Goal: Use online tool/utility: Utilize a website feature to perform a specific function

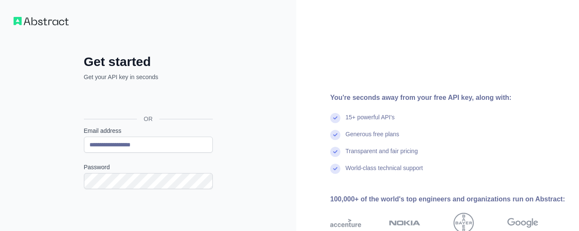
type input "**********"
click at [38, 169] on div "**********" at bounding box center [148, 174] width 296 height 348
click at [270, 184] on div "**********" at bounding box center [148, 174] width 296 height 348
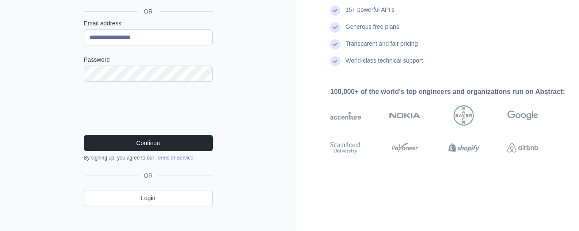
scroll to position [116, 0]
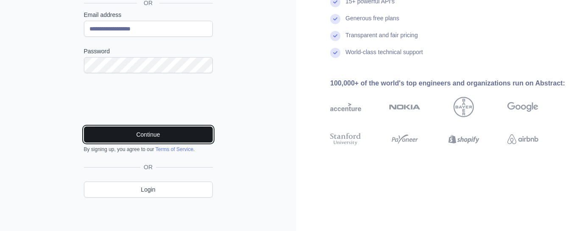
click at [149, 134] on button "Continue" at bounding box center [148, 135] width 129 height 16
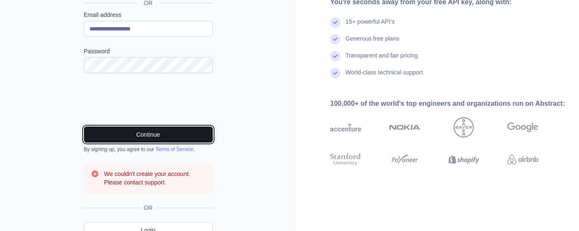
click at [182, 128] on button "Continue" at bounding box center [148, 135] width 129 height 16
click at [133, 178] on h3 "We couldn't create your account. Please contact support." at bounding box center [155, 178] width 102 height 17
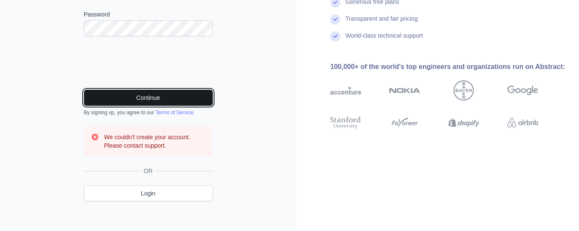
scroll to position [157, 0]
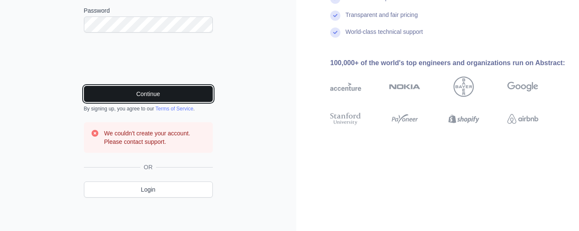
click at [158, 98] on button "Continue" at bounding box center [148, 94] width 129 height 16
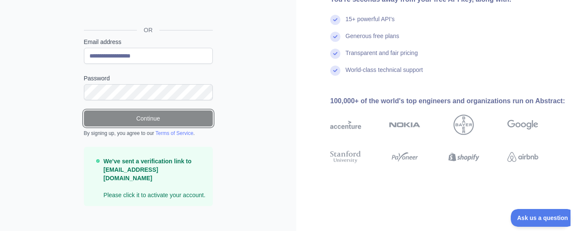
scroll to position [0, 0]
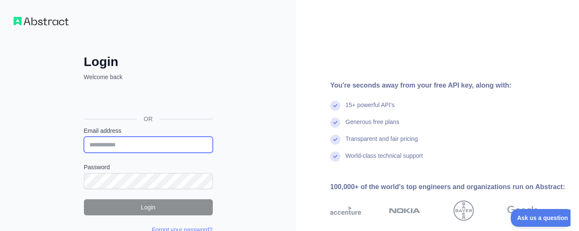
click at [125, 146] on input "Email address" at bounding box center [148, 145] width 129 height 16
type input "**********"
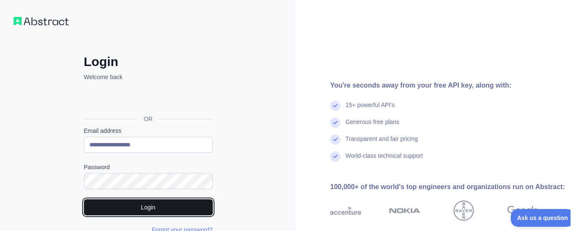
click at [151, 203] on button "Login" at bounding box center [148, 208] width 129 height 16
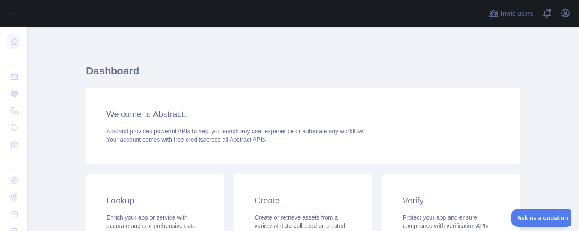
click at [406, 83] on h1 "Dashboard" at bounding box center [303, 74] width 434 height 20
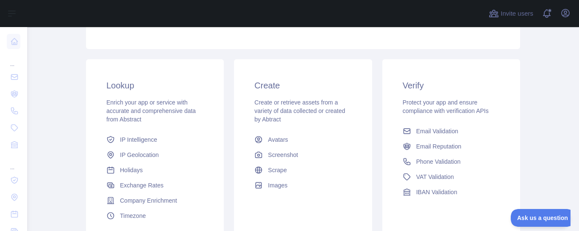
scroll to position [153, 0]
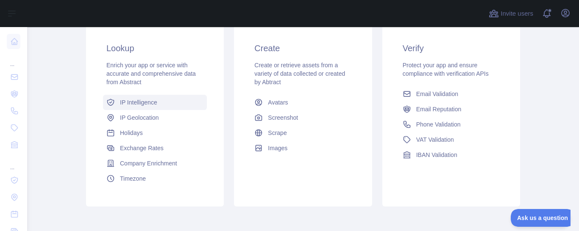
click at [137, 103] on span "IP Intelligence" at bounding box center [138, 102] width 37 height 8
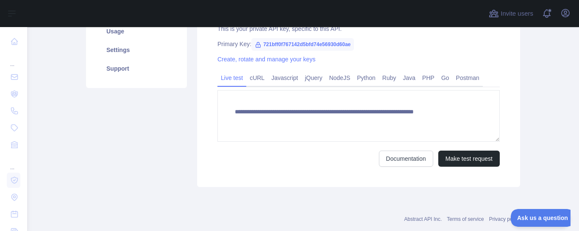
scroll to position [72, 0]
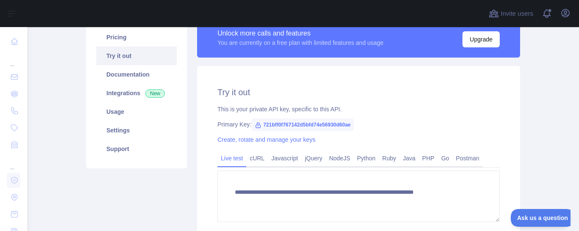
type textarea "**********"
click at [121, 56] on link "Try it out" at bounding box center [136, 56] width 81 height 19
click at [257, 126] on icon at bounding box center [258, 125] width 7 height 7
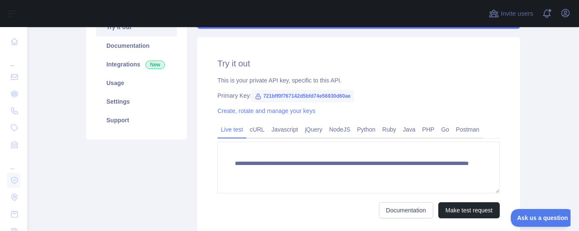
scroll to position [93, 0]
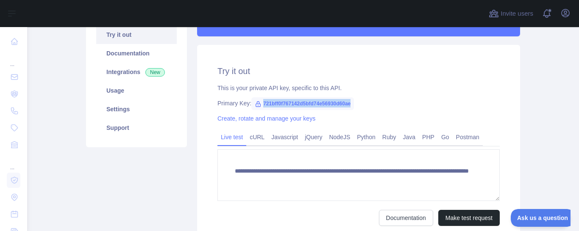
drag, startPoint x: 351, startPoint y: 104, endPoint x: 262, endPoint y: 106, distance: 89.5
click at [262, 106] on span "721bff0f767142d5bfd74e56930d60ae" at bounding box center [302, 104] width 103 height 13
copy span "721bff0f767142d5bfd74e56930d60ae"
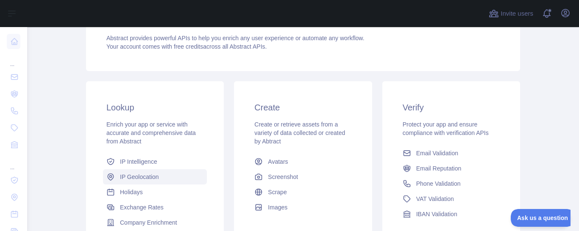
click at [145, 178] on span "IP Geolocation" at bounding box center [139, 177] width 39 height 8
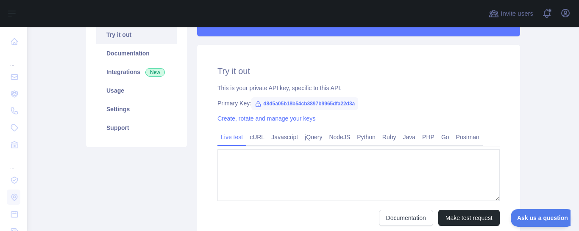
type textarea "**********"
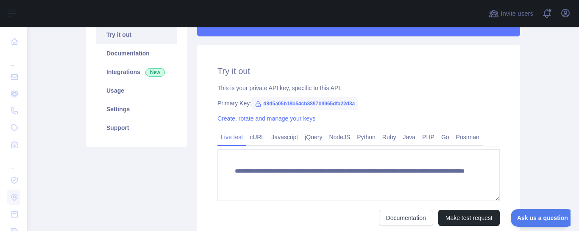
scroll to position [72, 0]
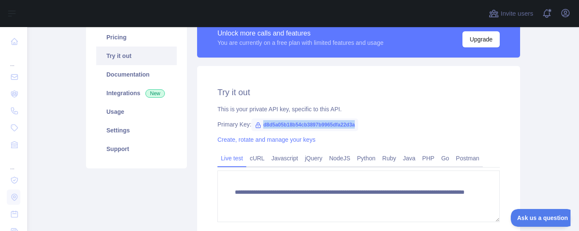
drag, startPoint x: 355, startPoint y: 125, endPoint x: 259, endPoint y: 126, distance: 95.8
click at [259, 126] on span "d8d5a05b18b54cb3897b9965dfa22d3a" at bounding box center [304, 125] width 107 height 13
copy span "d8d5a05b18b54cb3897b9965dfa22d3a"
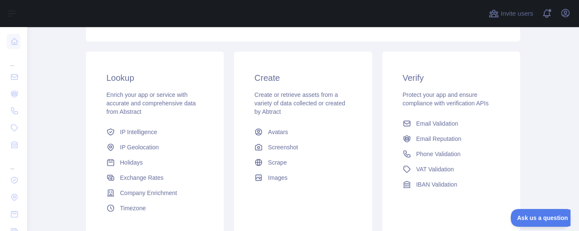
scroll to position [148, 0]
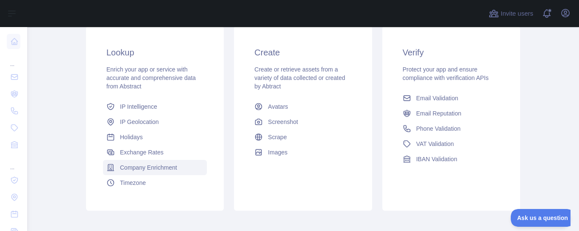
click at [145, 169] on span "Company Enrichment" at bounding box center [148, 168] width 57 height 8
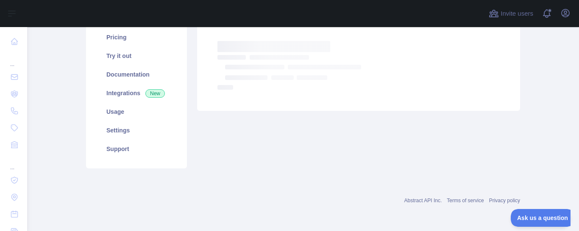
scroll to position [72, 0]
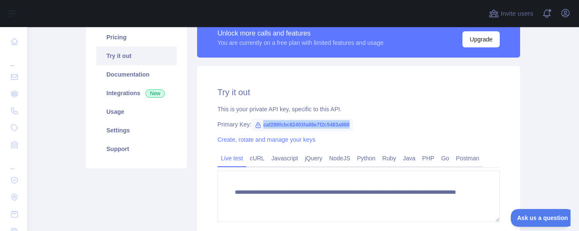
drag, startPoint x: 350, startPoint y: 125, endPoint x: 263, endPoint y: 123, distance: 86.9
click at [263, 123] on span "caf289fcbc82403fa88e7f2c5483a980" at bounding box center [302, 125] width 102 height 13
copy span "caf289fcbc82403fa88e7f2c5483a980"
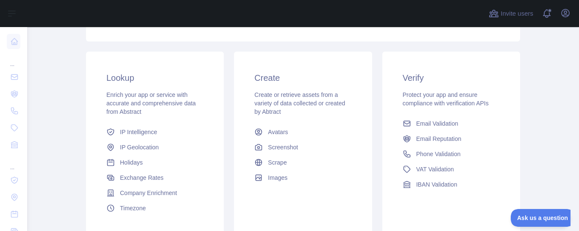
scroll to position [148, 0]
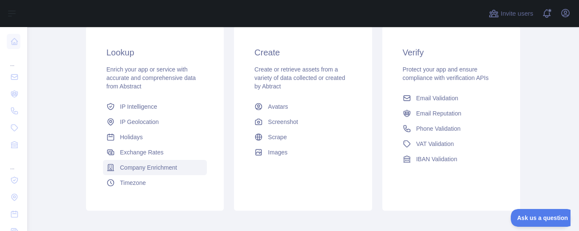
click at [172, 169] on span "Company Enrichment" at bounding box center [148, 168] width 57 height 8
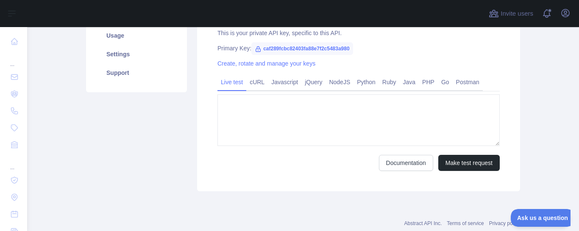
type textarea "**********"
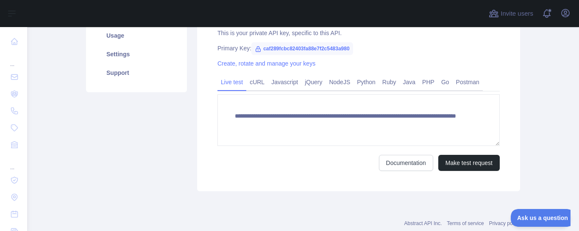
scroll to position [72, 0]
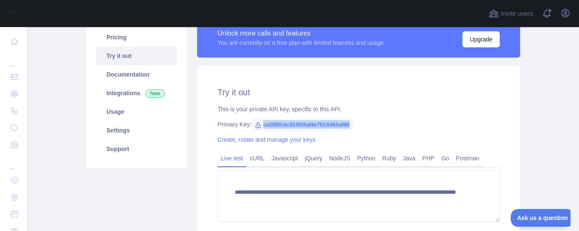
drag, startPoint x: 350, startPoint y: 124, endPoint x: 258, endPoint y: 123, distance: 92.0
click at [258, 123] on span "caf289fcbc82403fa88e7f2c5483a980" at bounding box center [302, 125] width 102 height 13
copy span "caf289fcbc82403fa88e7f2c5483a980"
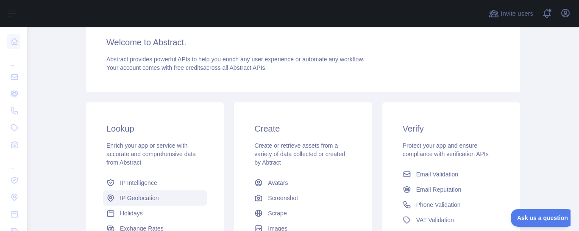
click at [134, 200] on span "IP Geolocation" at bounding box center [139, 198] width 39 height 8
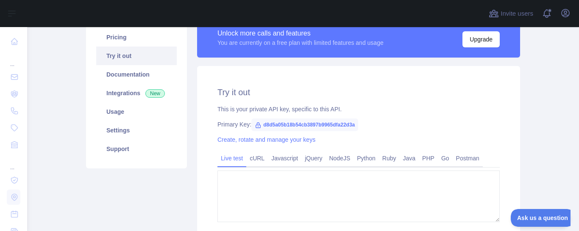
type textarea "**********"
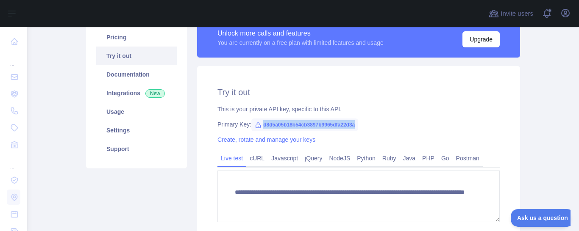
drag, startPoint x: 356, startPoint y: 124, endPoint x: 262, endPoint y: 127, distance: 94.2
click at [262, 127] on span "d8d5a05b18b54cb3897b9965dfa22d3a" at bounding box center [304, 125] width 107 height 13
copy span "d8d5a05b18b54cb3897b9965dfa22d3a"
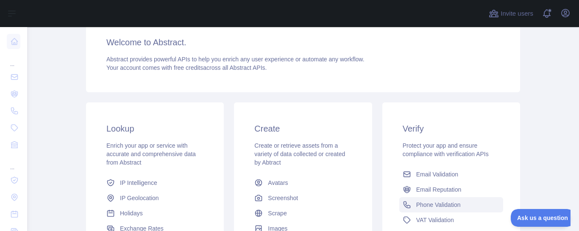
click at [441, 205] on span "Phone Validation" at bounding box center [438, 205] width 45 height 8
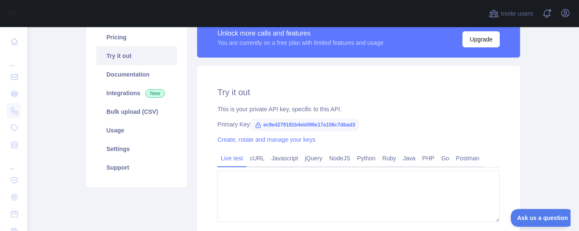
type textarea "**********"
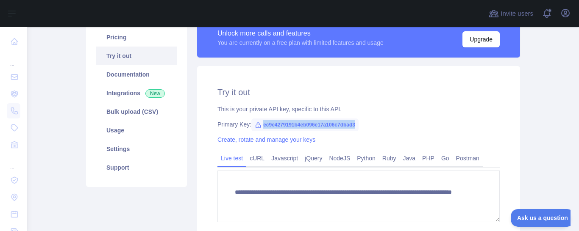
drag, startPoint x: 354, startPoint y: 124, endPoint x: 261, endPoint y: 126, distance: 93.3
click at [261, 126] on span "ec9e4279191b4eb096e17a106c7dbad3" at bounding box center [304, 125] width 107 height 13
copy span "ec9e4279191b4eb096e17a106c7dbad3"
